Goal: Task Accomplishment & Management: Manage account settings

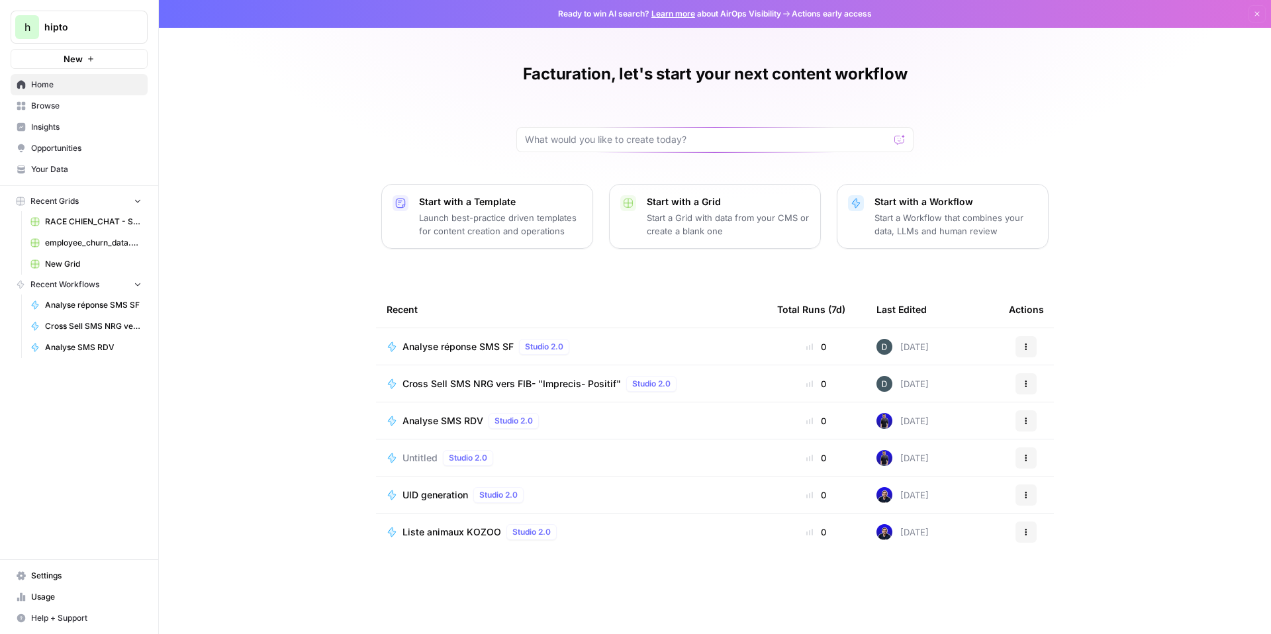
click at [89, 27] on span "hipto" at bounding box center [84, 27] width 80 height 13
click at [53, 99] on span "hipto" at bounding box center [121, 99] width 163 height 13
click at [48, 581] on span "Settings" at bounding box center [86, 576] width 111 height 12
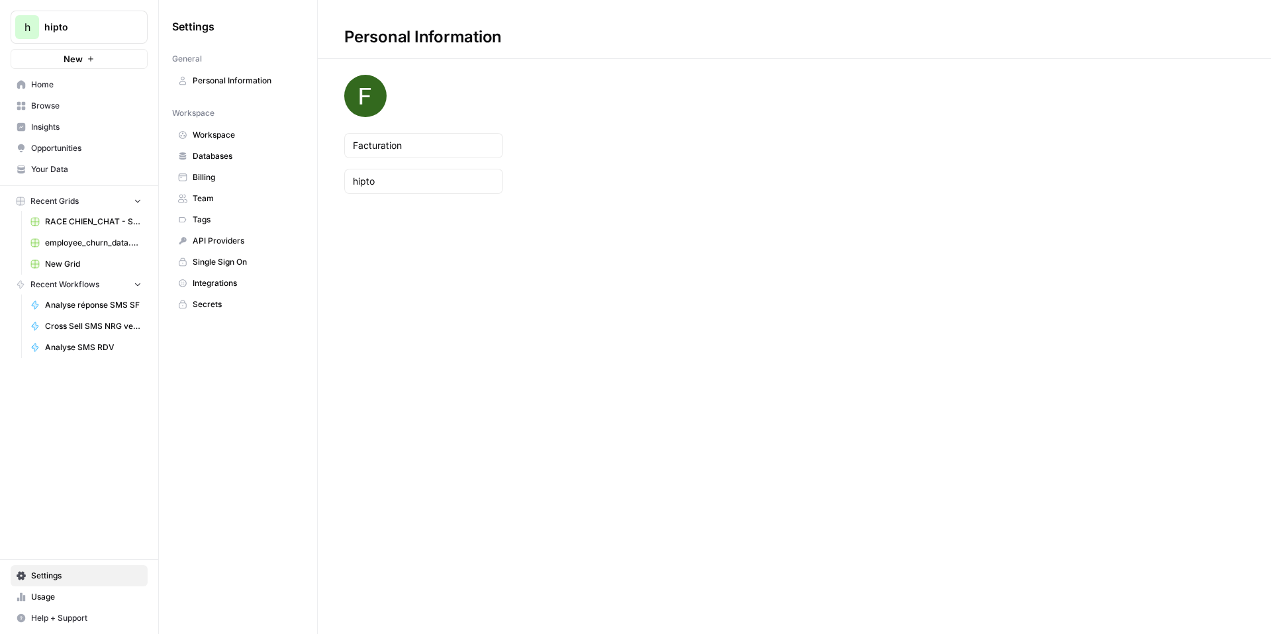
click at [214, 178] on span "Billing" at bounding box center [245, 177] width 105 height 12
click at [185, 177] on icon at bounding box center [182, 177] width 9 height 9
